Goal: Information Seeking & Learning: Learn about a topic

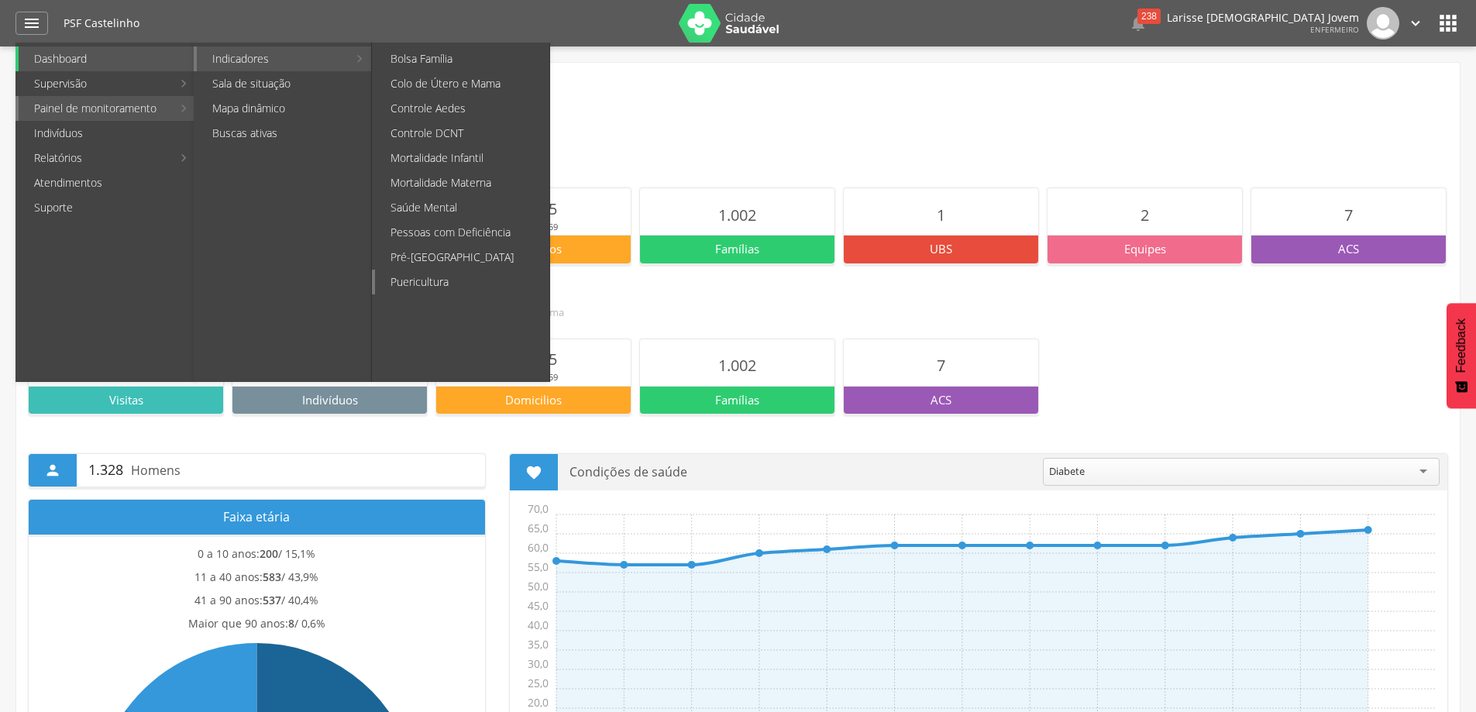
click at [478, 279] on link "Puericultura" at bounding box center [462, 282] width 174 height 25
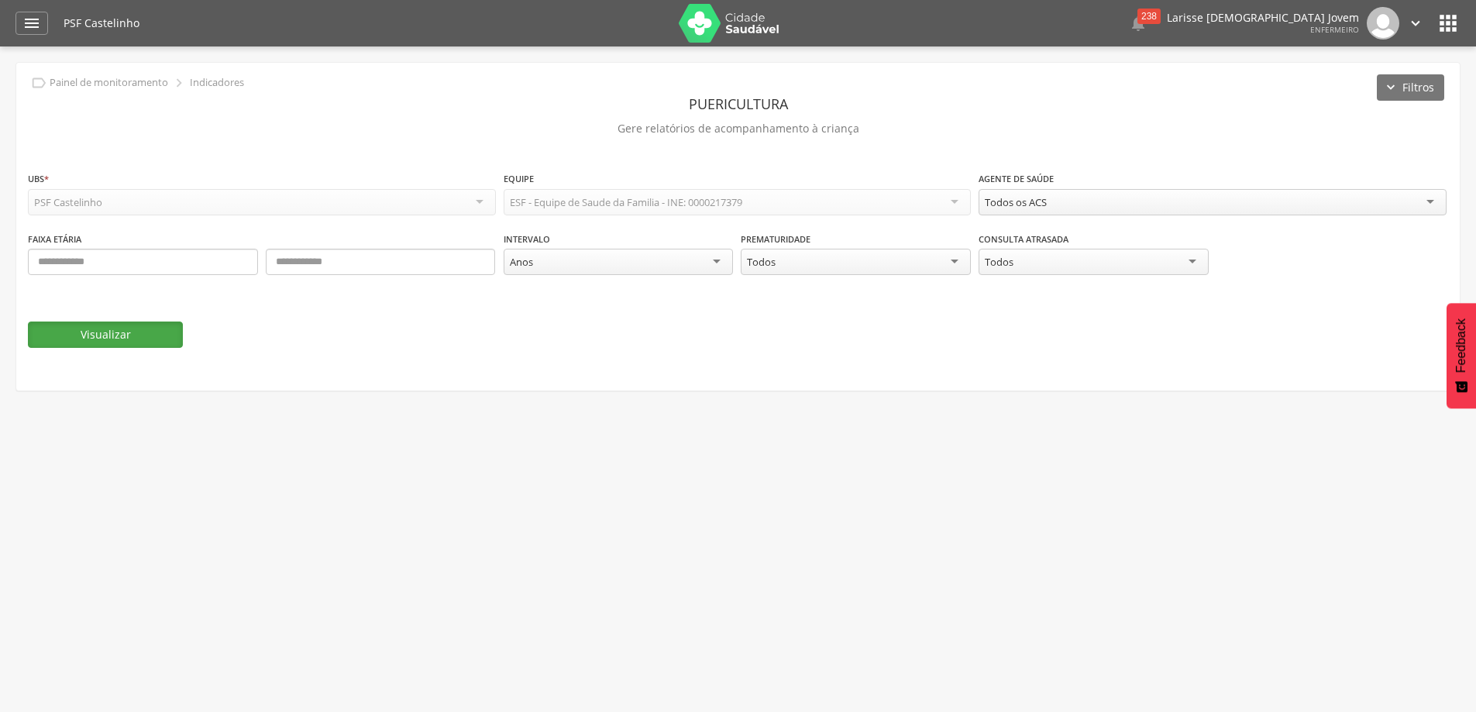
click at [153, 339] on button "Visualizar" at bounding box center [105, 334] width 155 height 26
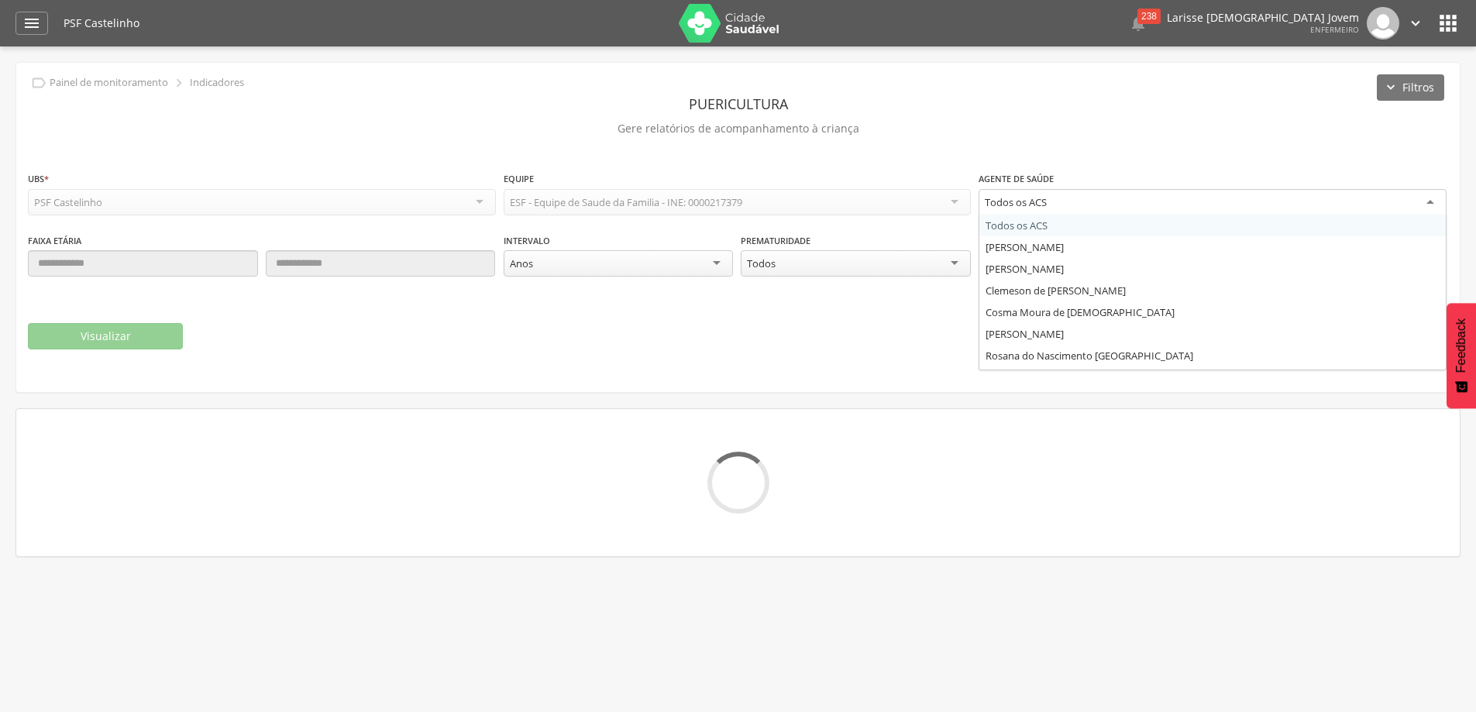
click at [1085, 203] on div "Todos os ACS" at bounding box center [1212, 203] width 468 height 28
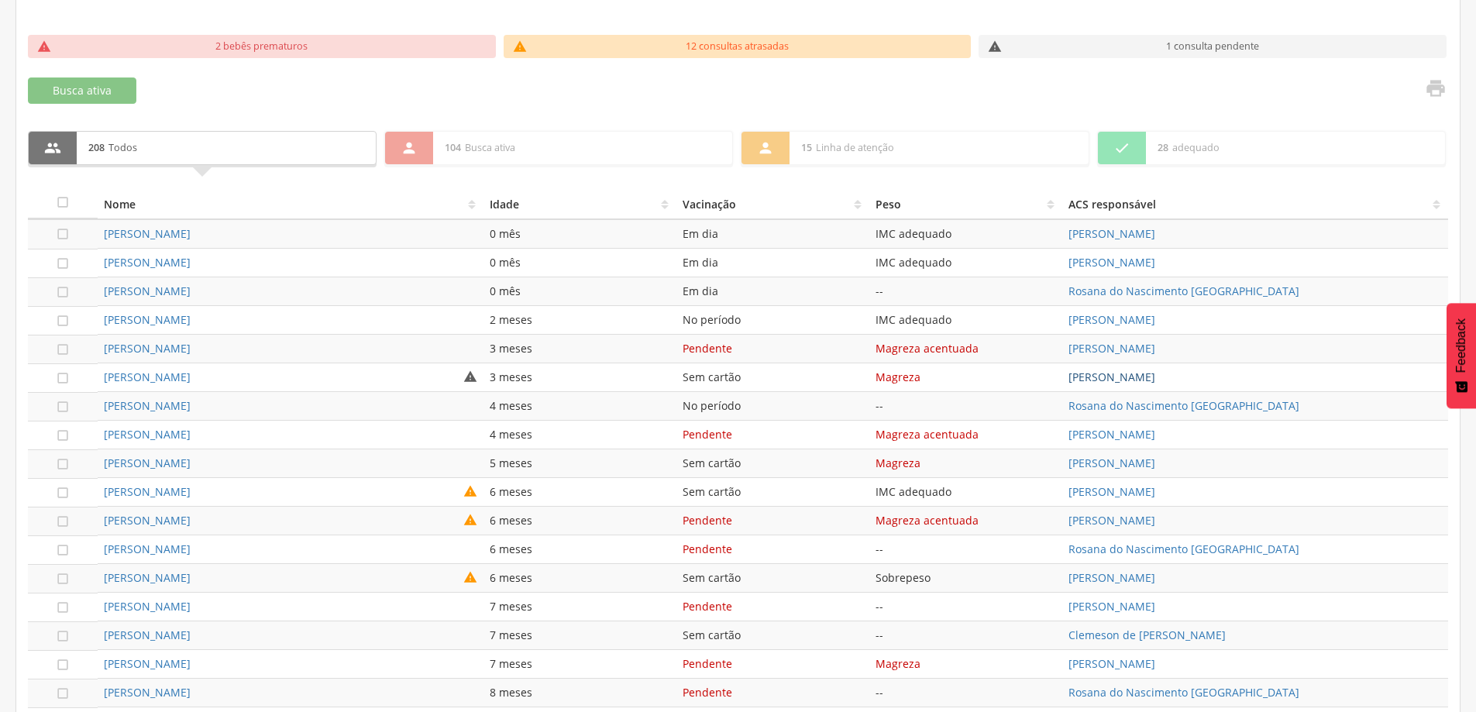
scroll to position [23, 0]
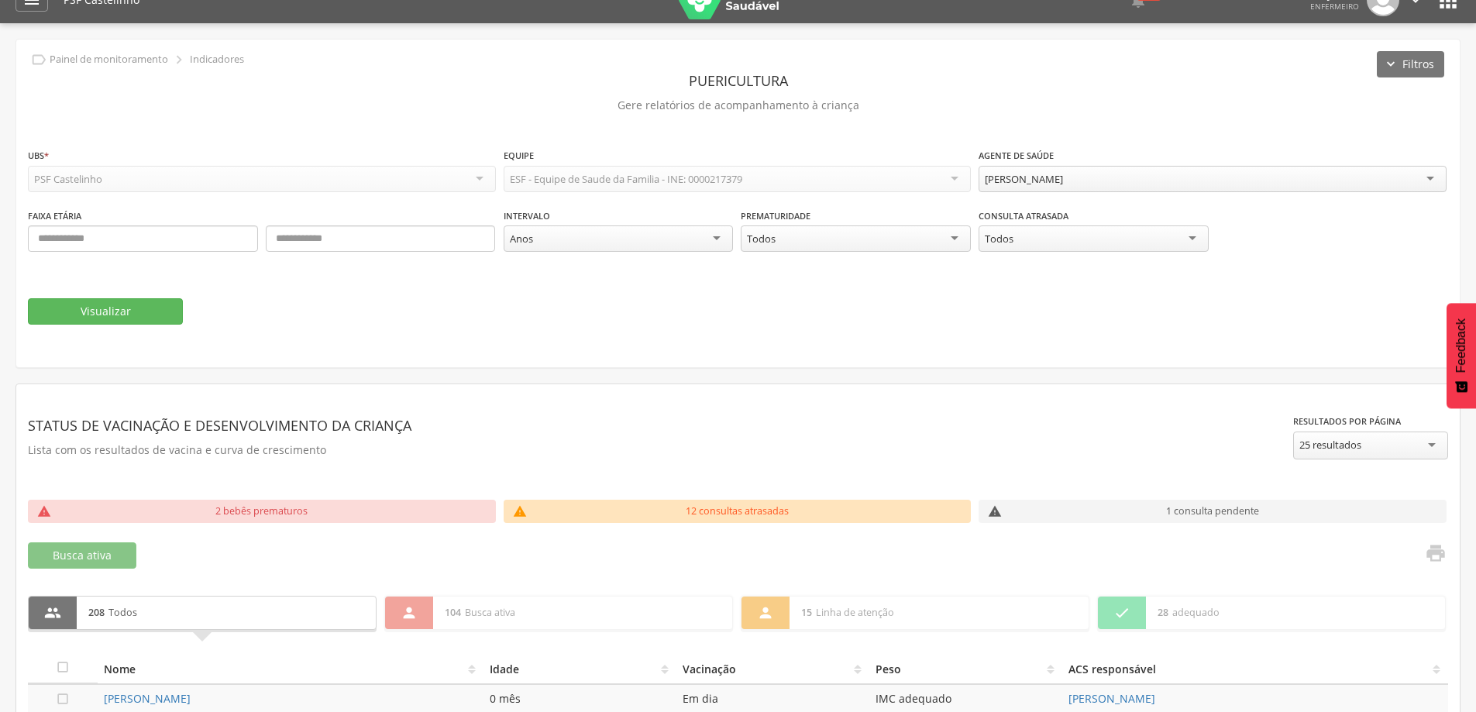
click at [1250, 183] on div "[PERSON_NAME]" at bounding box center [1212, 179] width 468 height 26
click at [113, 315] on button "Visualizar" at bounding box center [105, 311] width 155 height 26
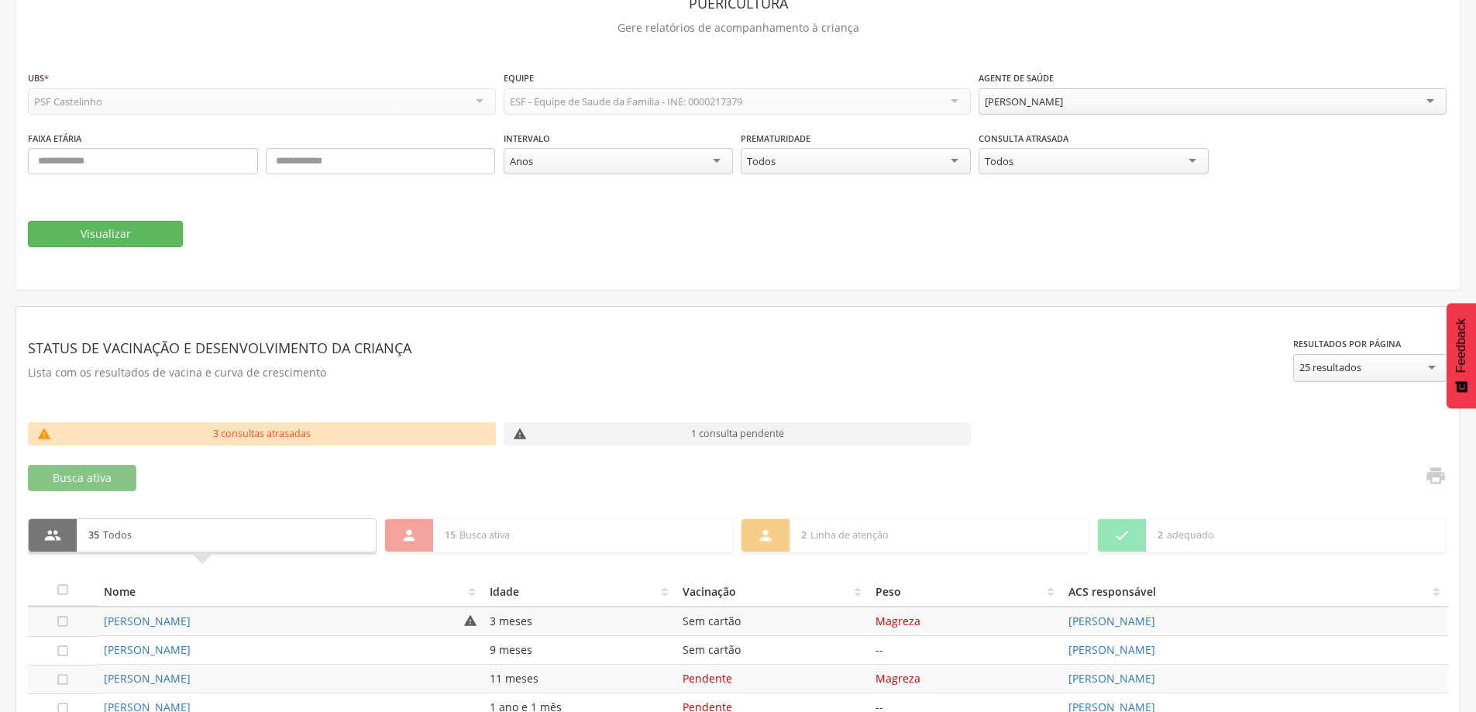
scroll to position [0, 0]
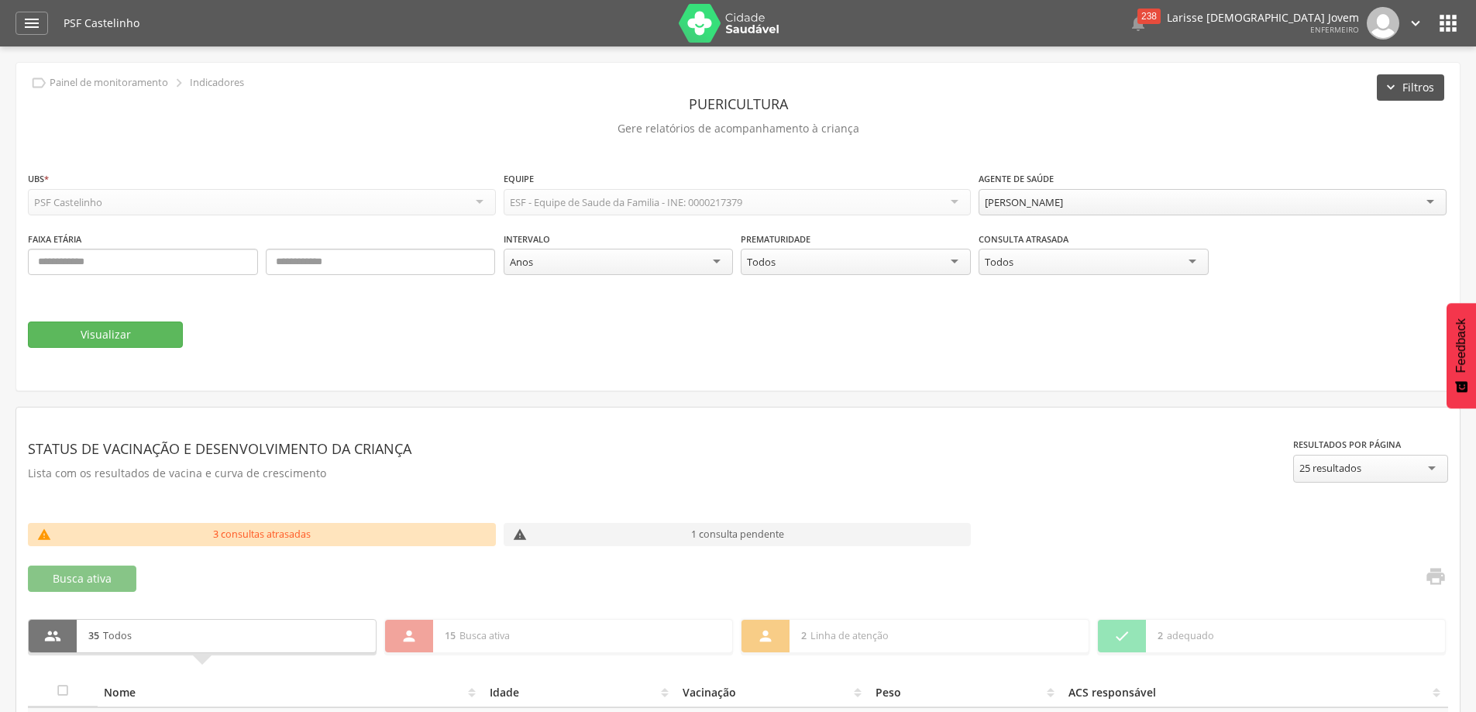
click at [1421, 93] on button "Filtros" at bounding box center [1410, 87] width 67 height 26
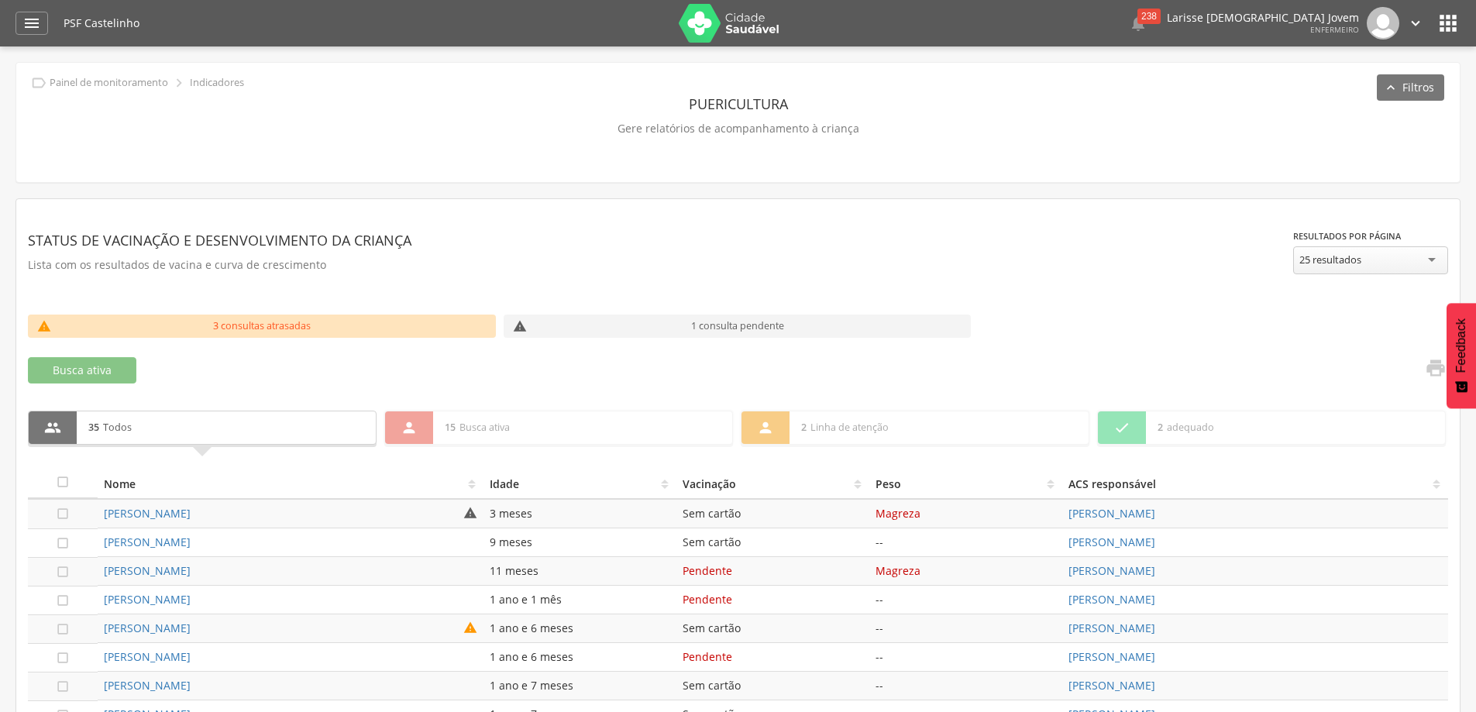
click at [1462, 19] on header " Dashboard Supervisão Produtividade Mapa da Cidade App desatualizado Última si…" at bounding box center [738, 23] width 1476 height 46
click at [1449, 22] on icon "" at bounding box center [1447, 23] width 25 height 25
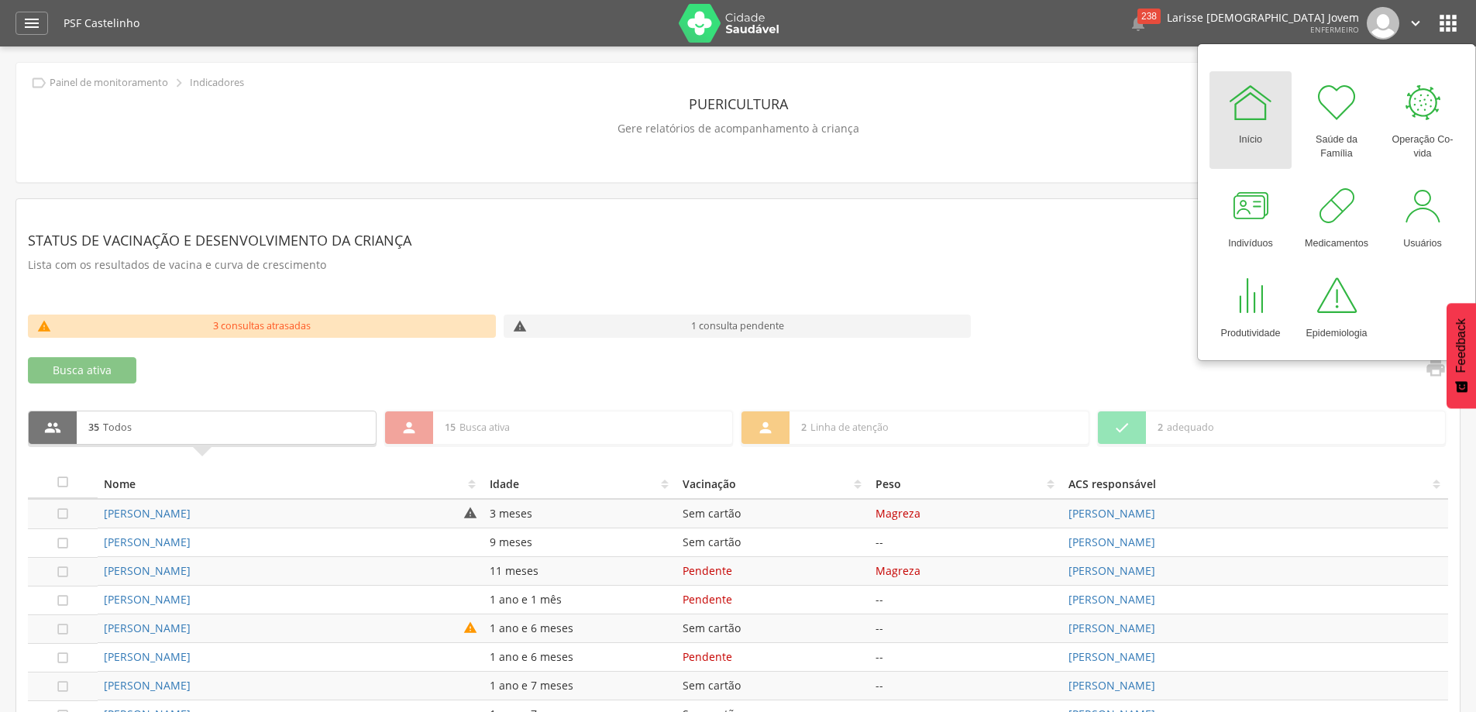
click at [1276, 118] on link "Início" at bounding box center [1250, 120] width 82 height 98
click at [31, 16] on icon "" at bounding box center [31, 23] width 19 height 19
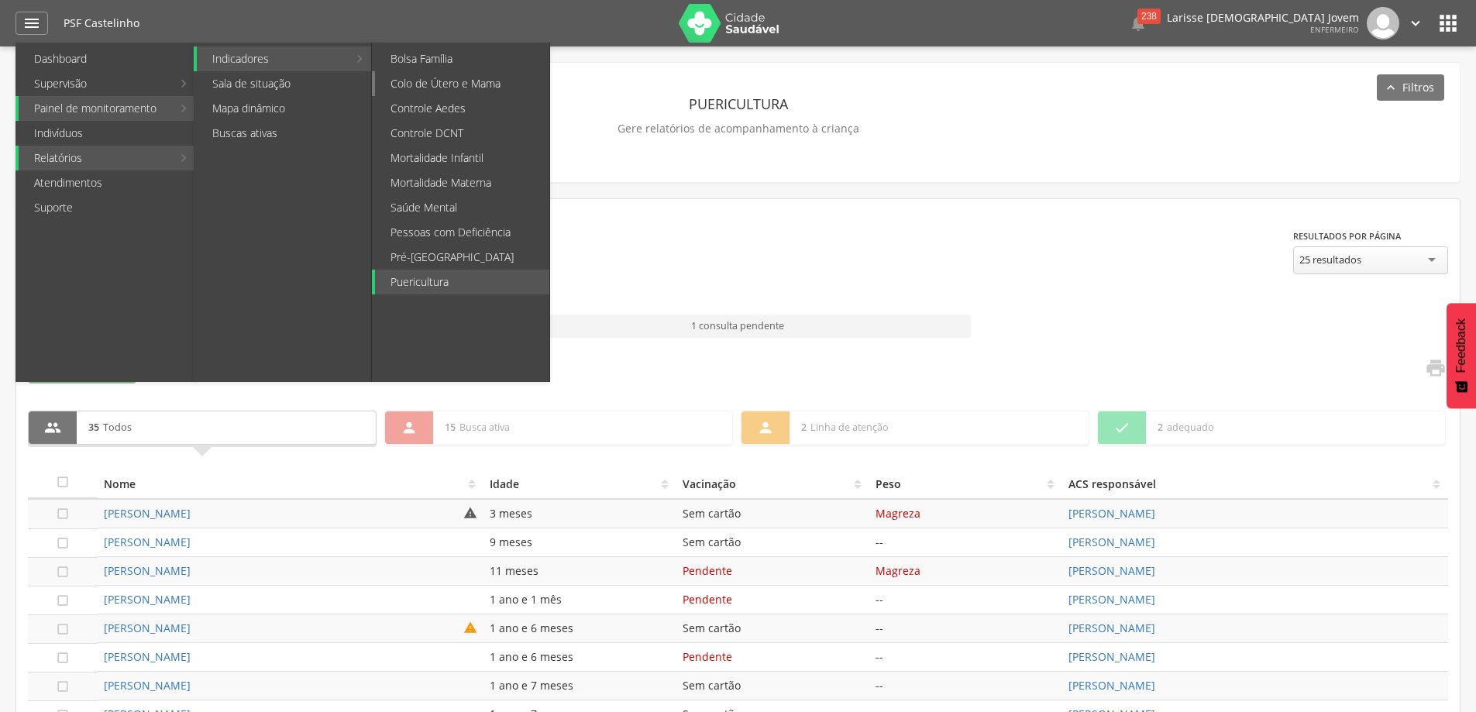
click at [485, 77] on link "Colo de Útero e Mama" at bounding box center [462, 83] width 174 height 25
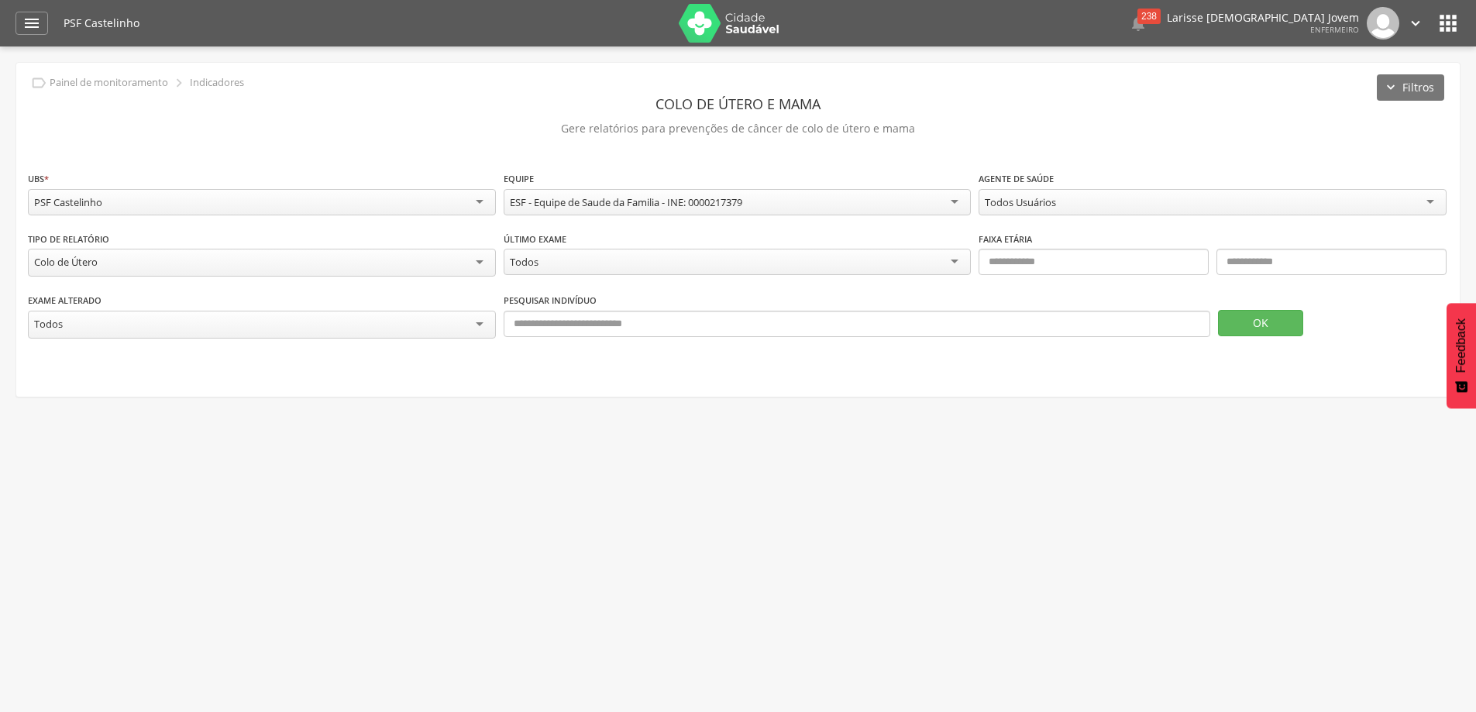
click at [804, 261] on div "Todos" at bounding box center [738, 262] width 468 height 26
click at [710, 260] on div "1 a 2 anos" at bounding box center [738, 262] width 468 height 26
click at [631, 324] on fieldset "**********" at bounding box center [738, 262] width 1420 height 184
click at [1177, 205] on div "Todos Usuários" at bounding box center [1212, 202] width 468 height 26
click at [1246, 325] on button "OK" at bounding box center [1260, 323] width 85 height 26
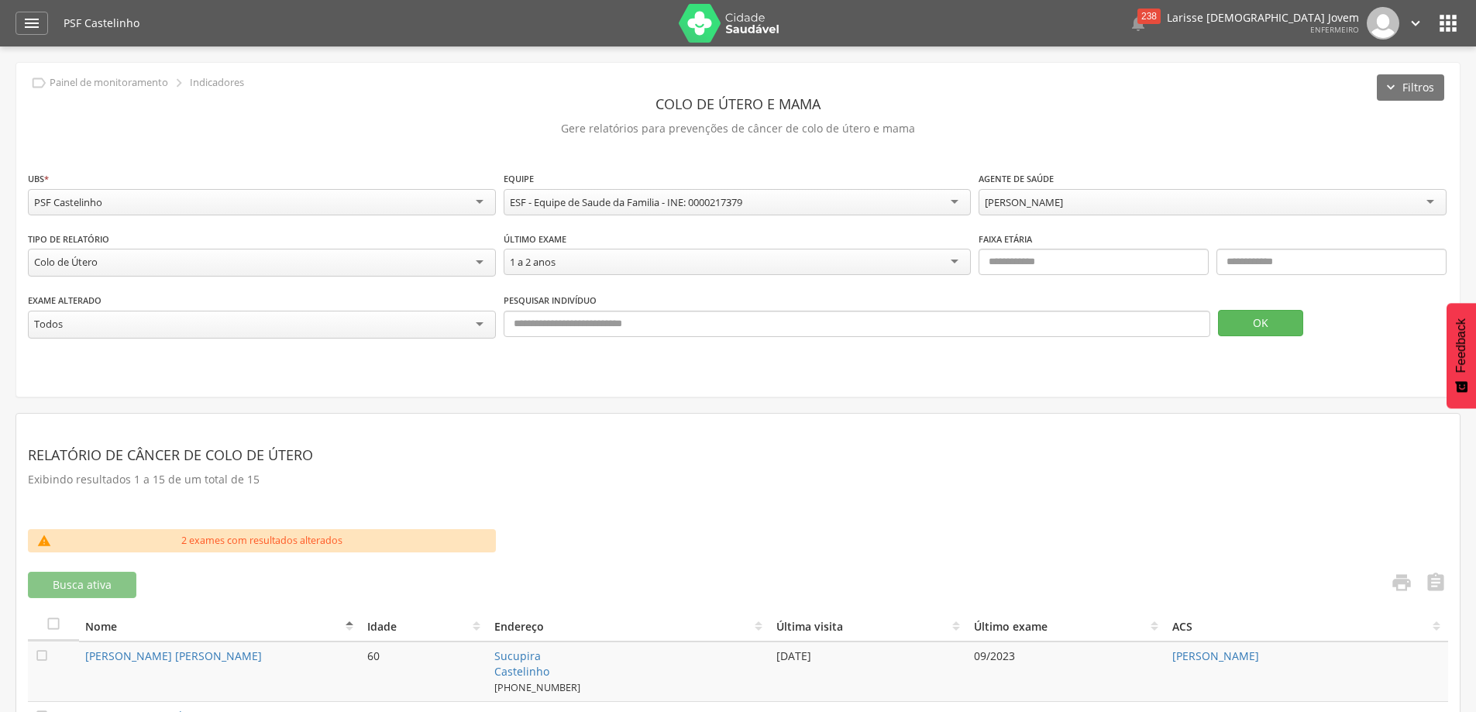
click at [1129, 194] on div "[PERSON_NAME]" at bounding box center [1212, 202] width 468 height 26
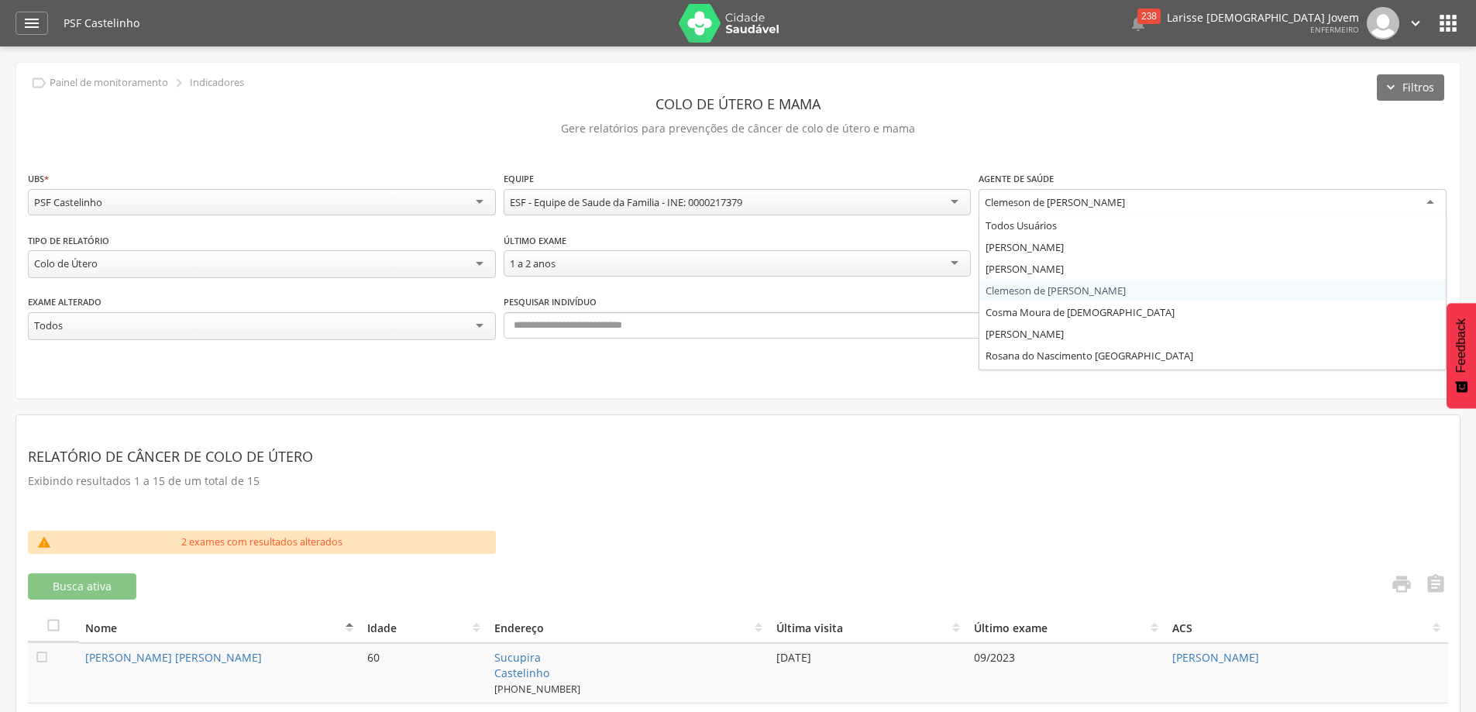
click at [1116, 198] on div "Clemeson de [PERSON_NAME]" at bounding box center [1212, 203] width 468 height 28
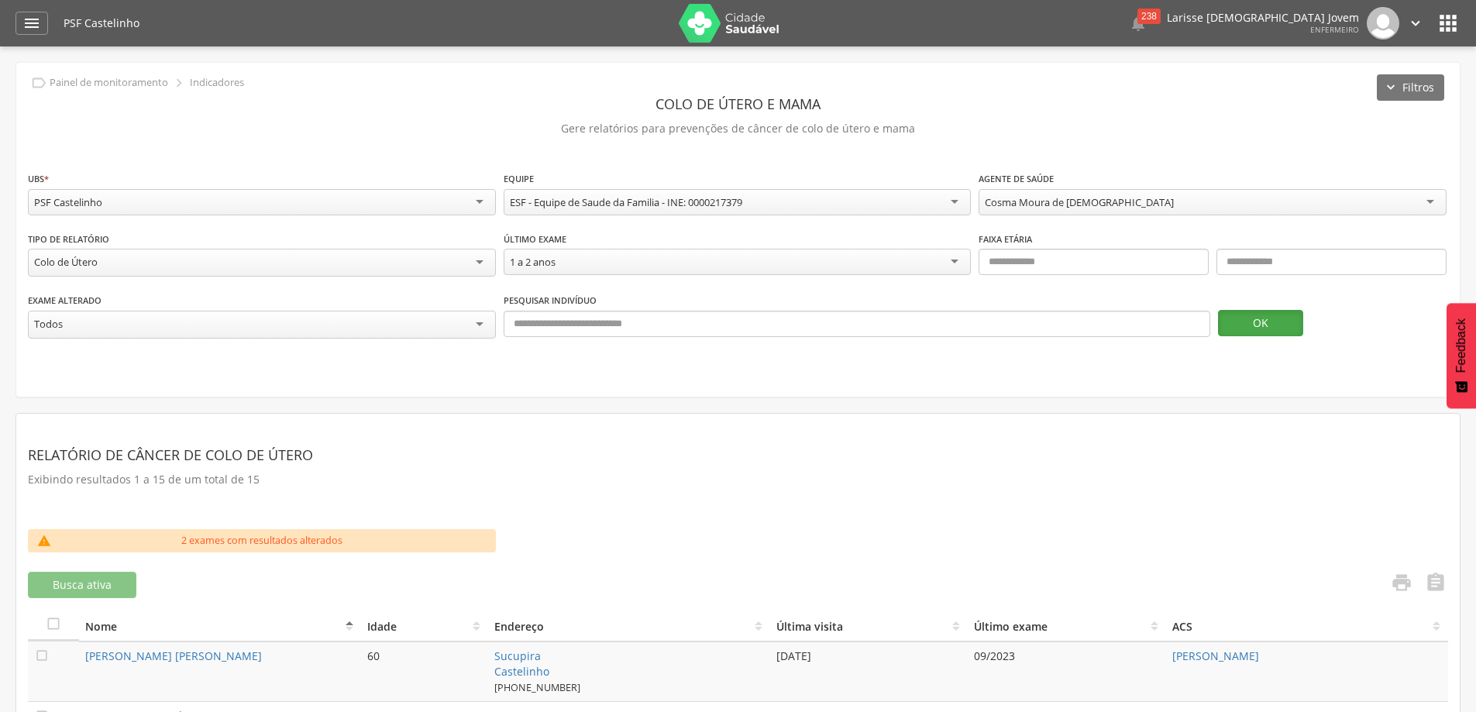
click at [1250, 328] on button "OK" at bounding box center [1260, 323] width 85 height 26
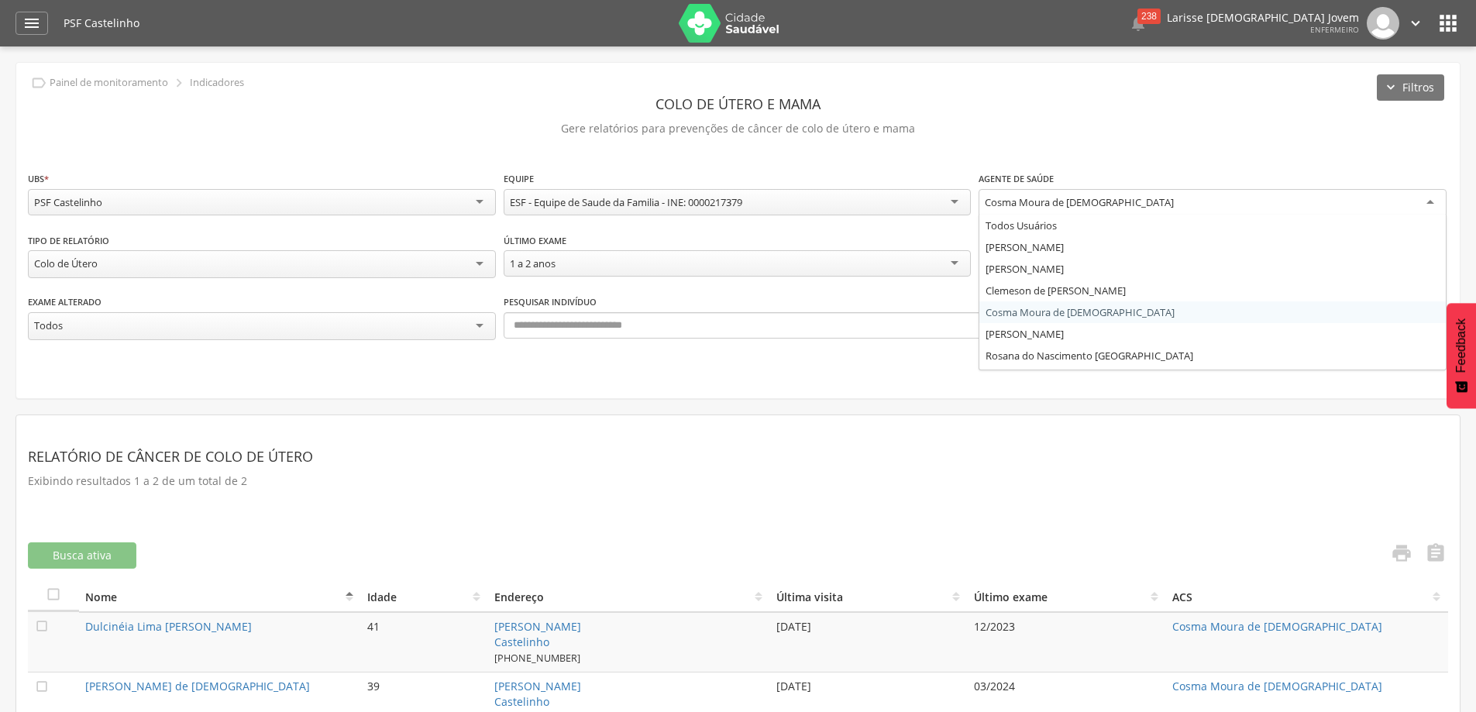
click at [1244, 194] on div "Cosma Moura de [DEMOGRAPHIC_DATA]" at bounding box center [1212, 203] width 468 height 28
click at [1022, 405] on div "**********" at bounding box center [737, 439] width 1445 height 754
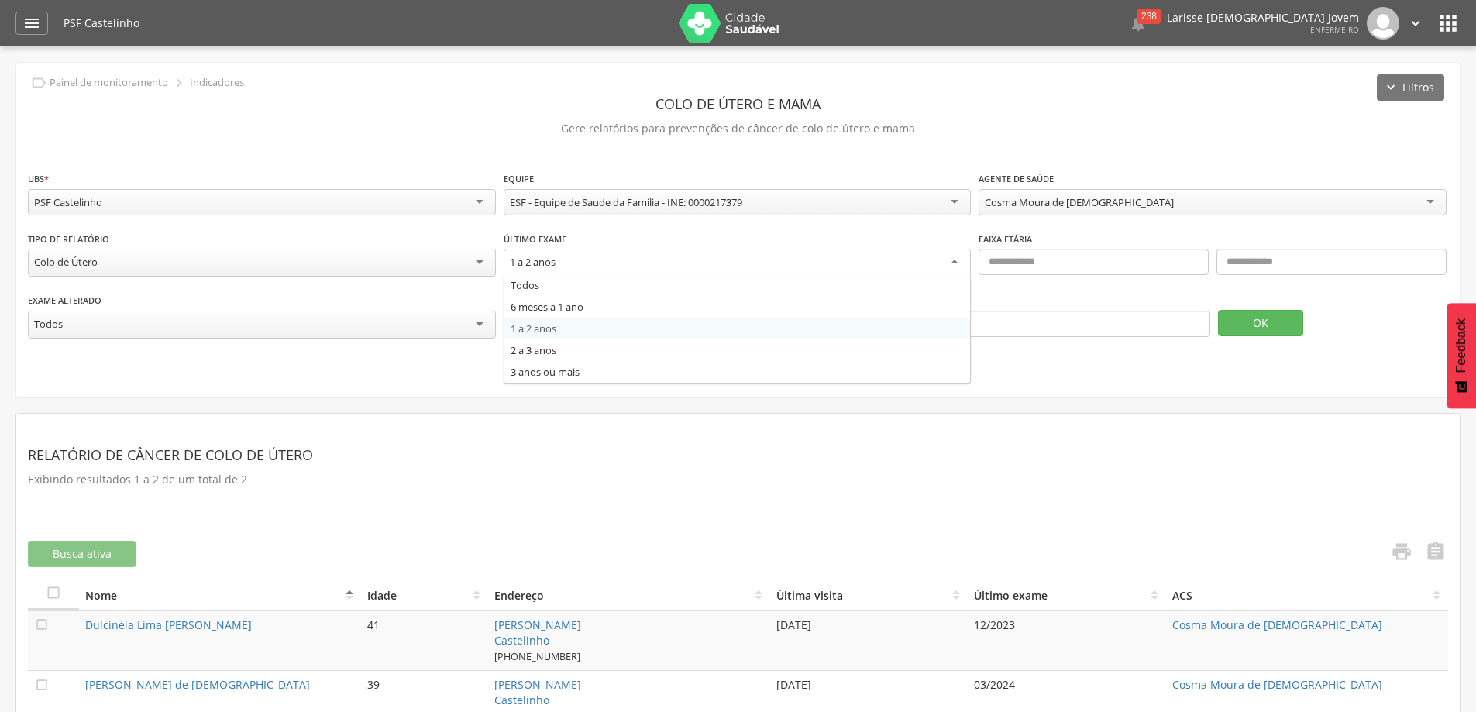
click at [705, 251] on div "1 a 2 anos" at bounding box center [738, 263] width 468 height 28
click at [1260, 321] on button "OK" at bounding box center [1260, 323] width 85 height 26
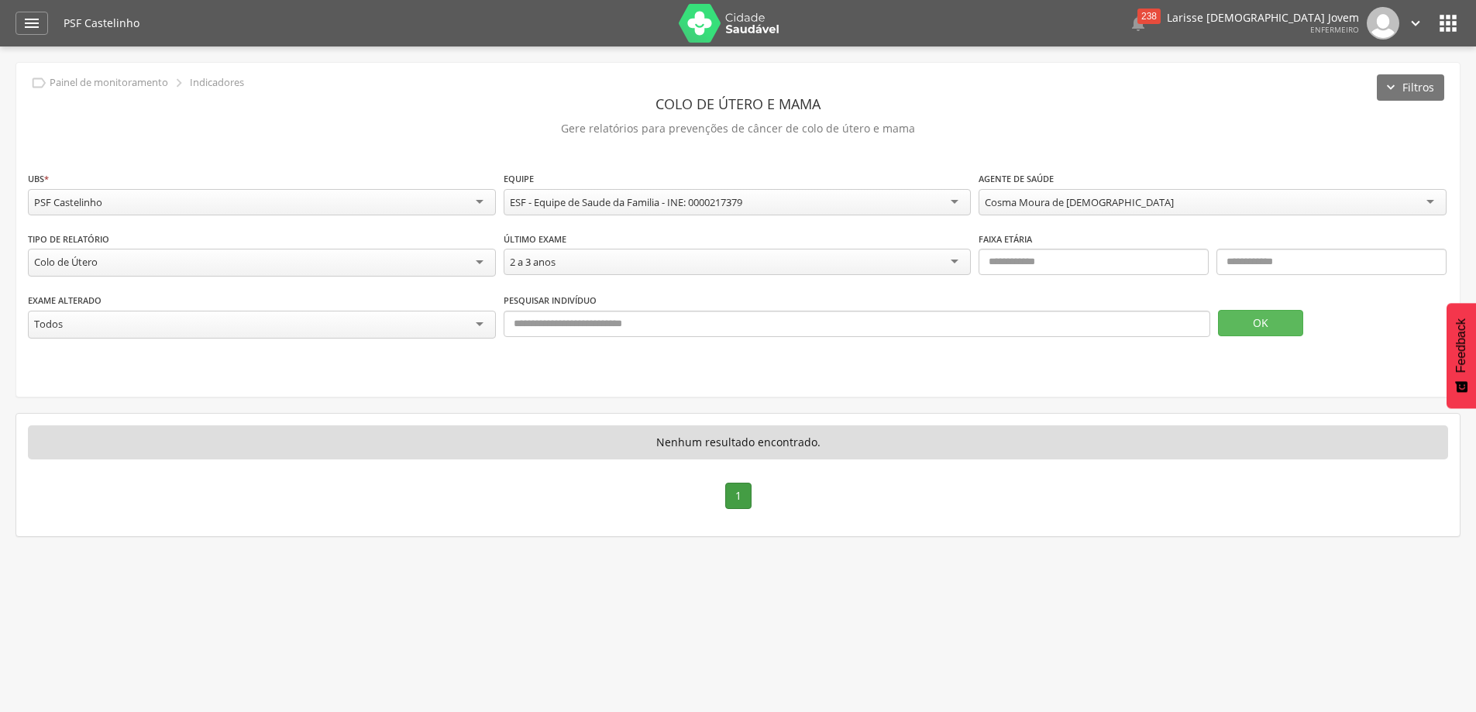
click at [743, 265] on div "2 a 3 anos" at bounding box center [738, 262] width 468 height 26
click at [1240, 322] on button "OK" at bounding box center [1260, 323] width 85 height 26
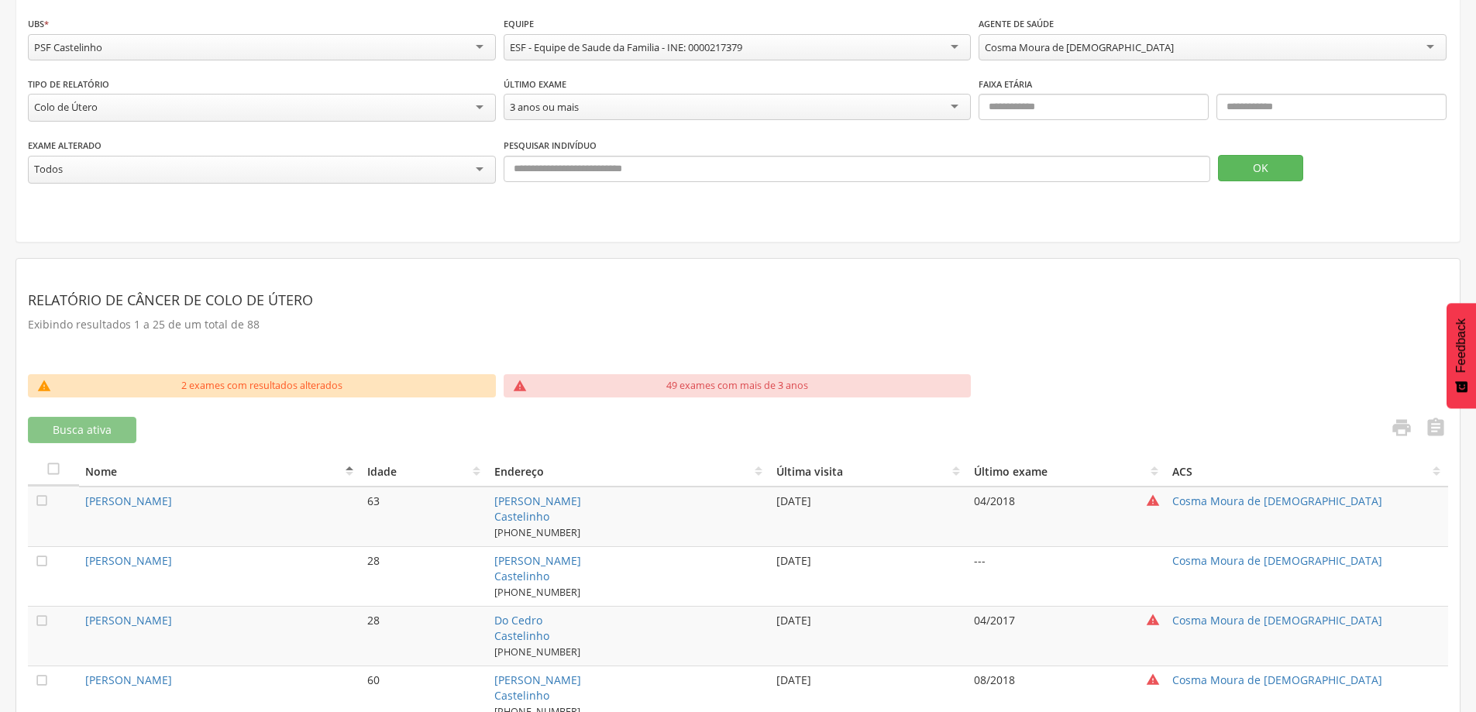
scroll to position [387, 0]
